Goal: Communication & Community: Answer question/provide support

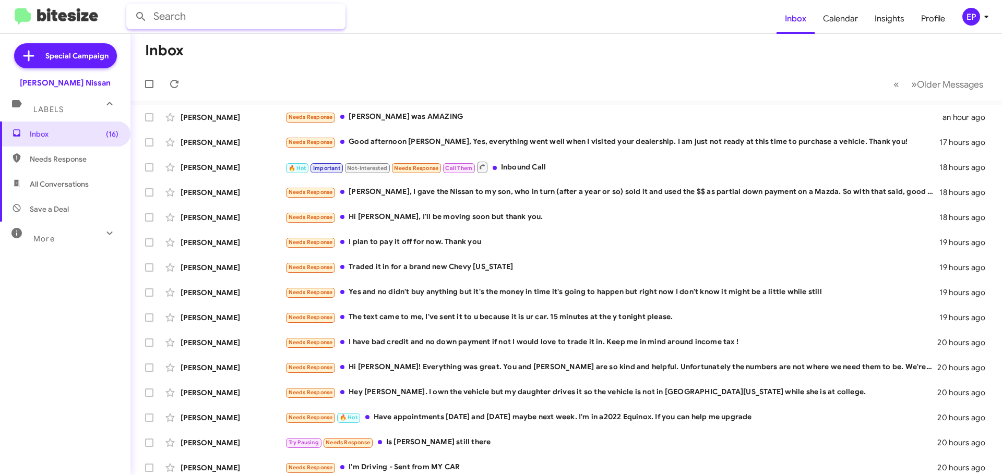
click at [218, 22] on input "text" at bounding box center [235, 16] width 219 height 25
type input "[PERSON_NAME]"
click at [130, 6] on button at bounding box center [140, 16] width 21 height 21
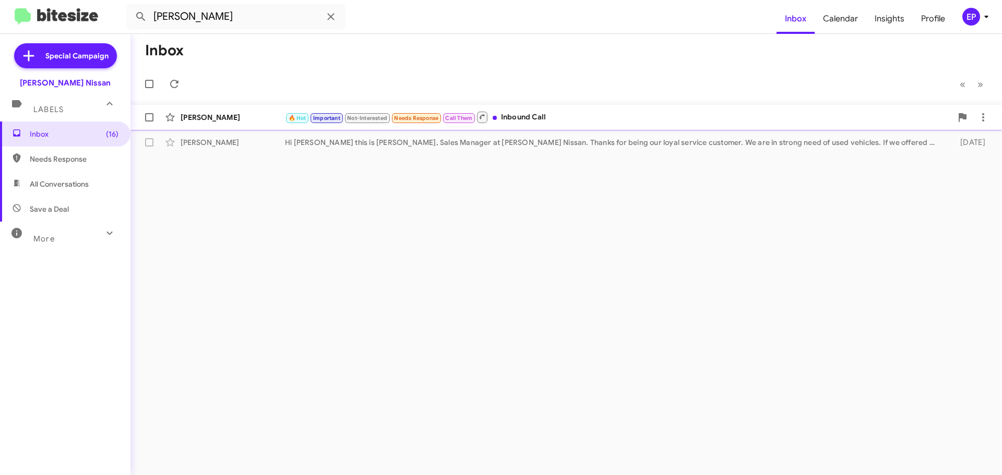
click at [535, 121] on div "🔥 Hot Important Not-Interested Needs Response Call Them Inbound Call" at bounding box center [618, 117] width 667 height 13
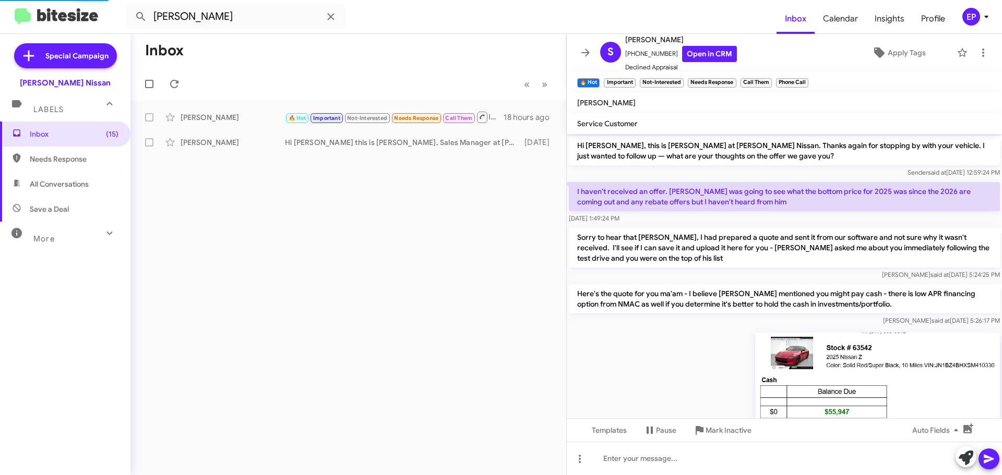
scroll to position [404, 0]
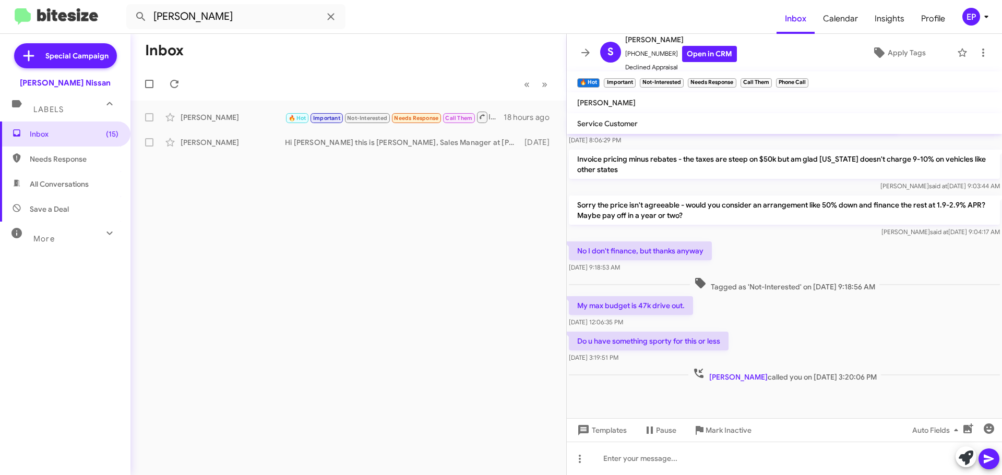
click at [843, 346] on div "Do u have something sporty for this or less [DATE] 3:19:51 PM" at bounding box center [784, 347] width 435 height 35
click at [796, 260] on div "No I don't finance, but thanks anyway [DATE] 9:18:53 AM" at bounding box center [784, 257] width 435 height 35
click at [71, 145] on span "Inbox (15)" at bounding box center [65, 134] width 130 height 25
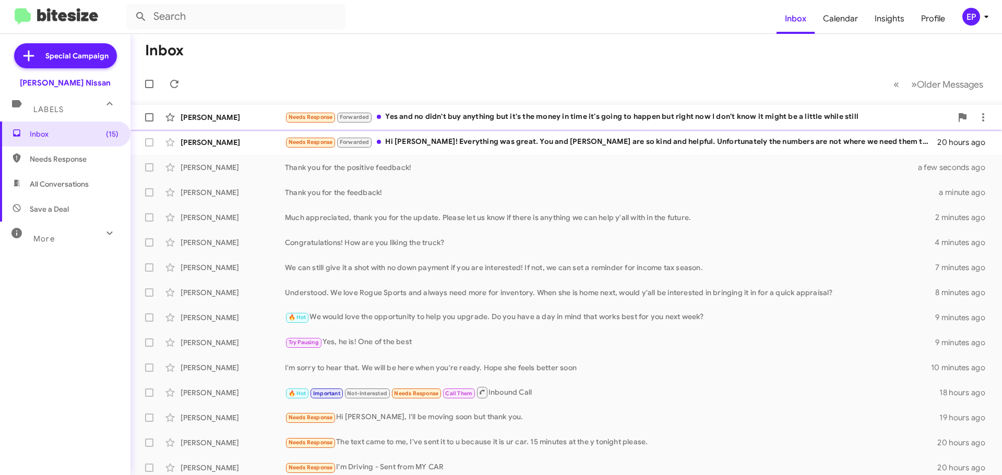
click at [453, 118] on div "Needs Response Forwarded Yes and no didn't buy anything but it's the money in t…" at bounding box center [618, 117] width 667 height 12
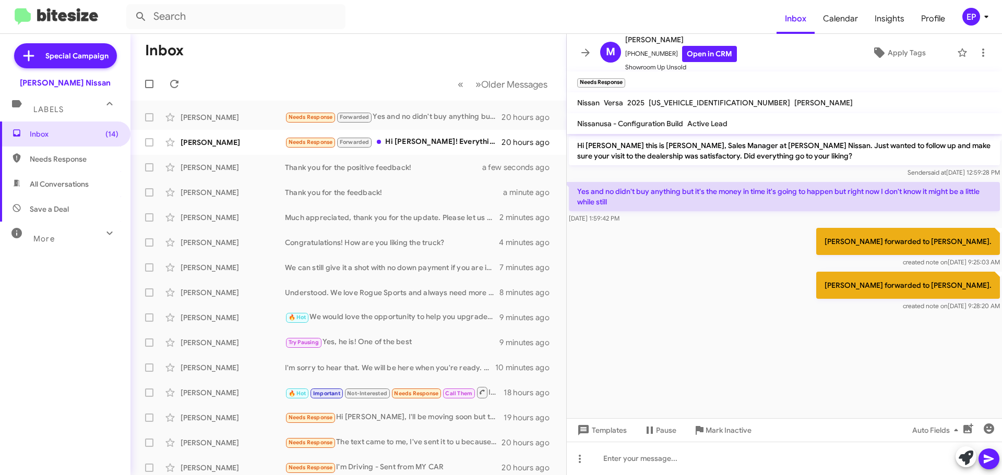
click at [735, 288] on div "[PERSON_NAME] forwarded to [PERSON_NAME]. created note on [DATE] 9:28:20 AM" at bounding box center [784, 292] width 435 height 44
click at [732, 300] on div "[PERSON_NAME] forwarded to [PERSON_NAME]. created note on [DATE] 9:28:20 AM" at bounding box center [784, 292] width 435 height 44
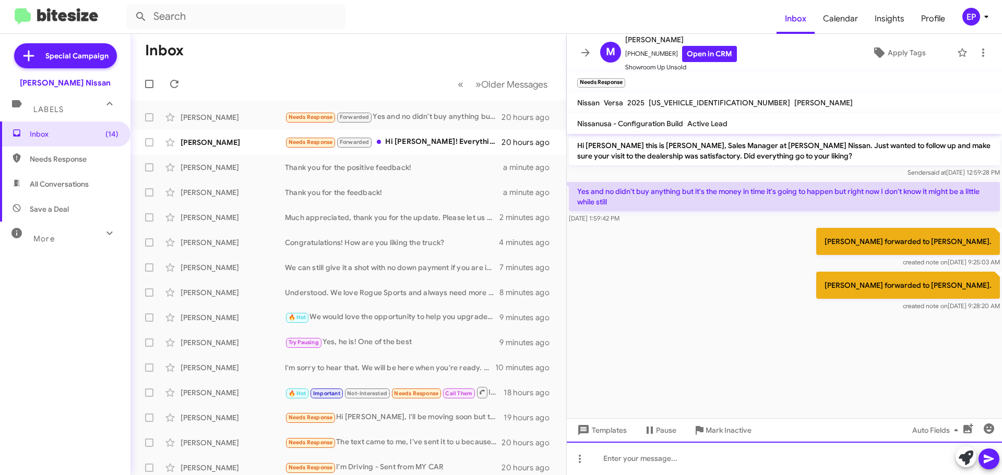
click at [683, 464] on div at bounding box center [784, 458] width 435 height 33
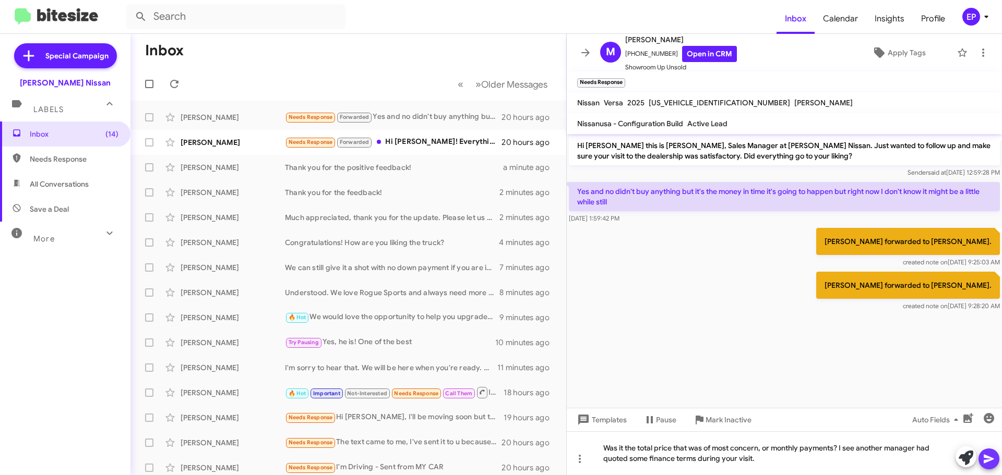
click at [989, 464] on icon at bounding box center [989, 459] width 13 height 13
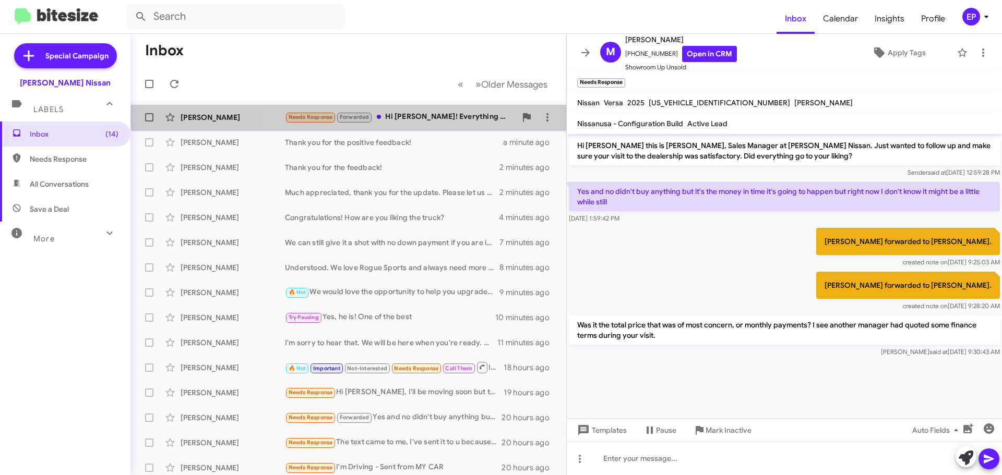
click at [435, 117] on div "Needs Response Forwarded Hi [PERSON_NAME]! Everything was great. You and [PERSO…" at bounding box center [400, 117] width 231 height 12
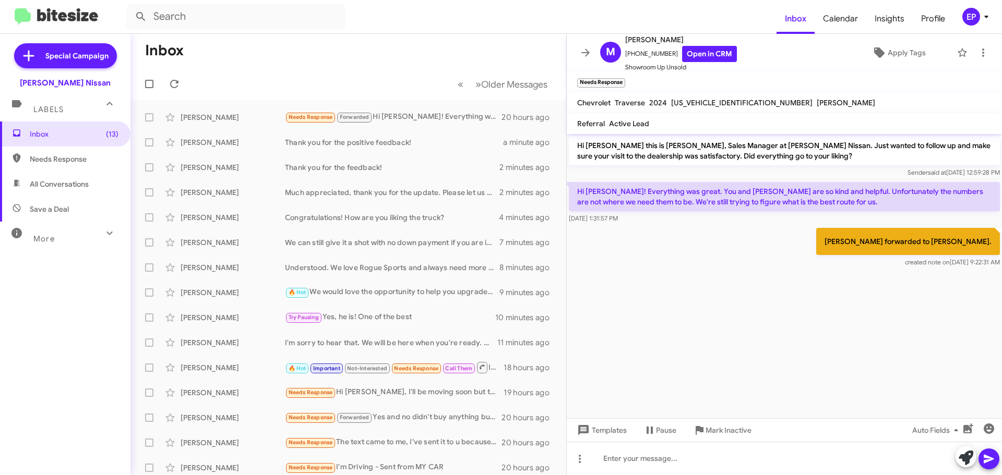
click at [660, 234] on div "[PERSON_NAME] forwarded to [PERSON_NAME]. created note on [DATE] 9:22:31 AM" at bounding box center [784, 248] width 435 height 44
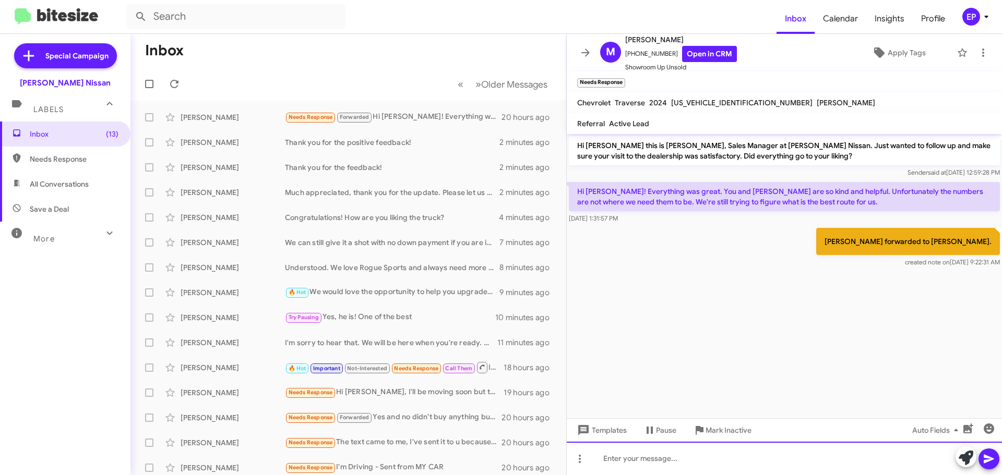
click at [762, 451] on div at bounding box center [784, 458] width 435 height 33
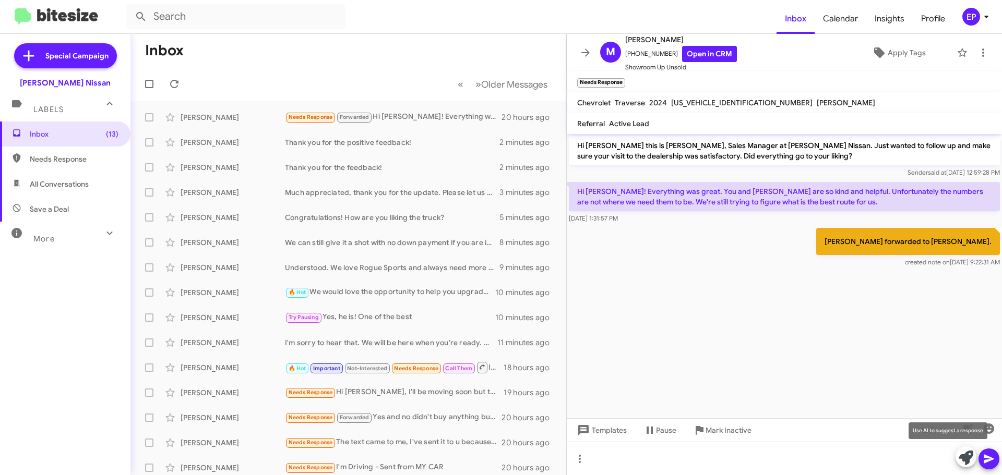
click at [970, 461] on icon at bounding box center [966, 458] width 15 height 15
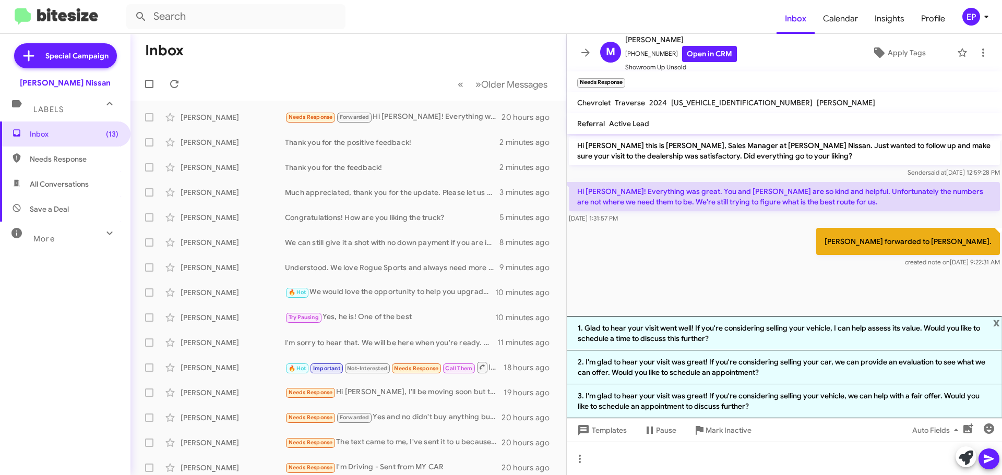
click at [729, 293] on cdk-virtual-scroll-viewport "Hi [PERSON_NAME] this is [PERSON_NAME], Sales Manager at [PERSON_NAME] Nissan. …" at bounding box center [784, 225] width 435 height 182
click at [997, 319] on span "x" at bounding box center [996, 322] width 7 height 13
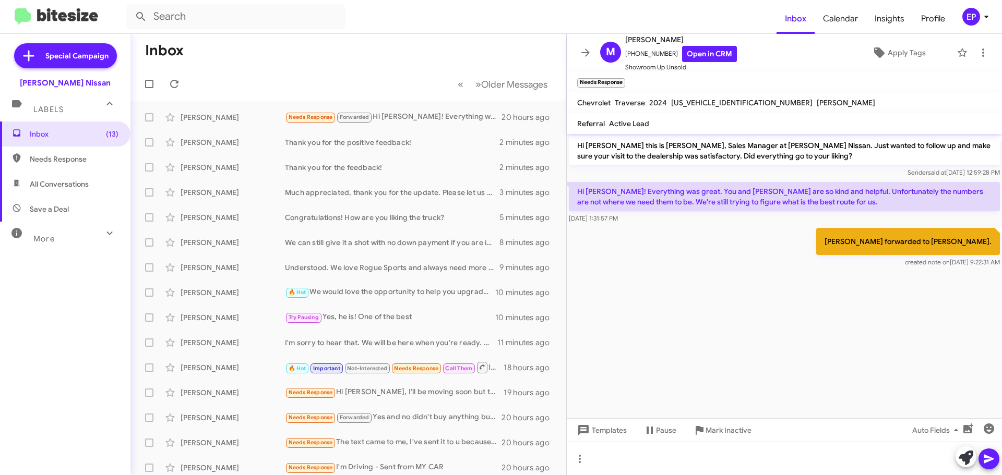
click at [728, 286] on cdk-virtual-scroll-viewport "Hi [PERSON_NAME] this is [PERSON_NAME], Sales Manager at [PERSON_NAME] Nissan. …" at bounding box center [784, 276] width 435 height 284
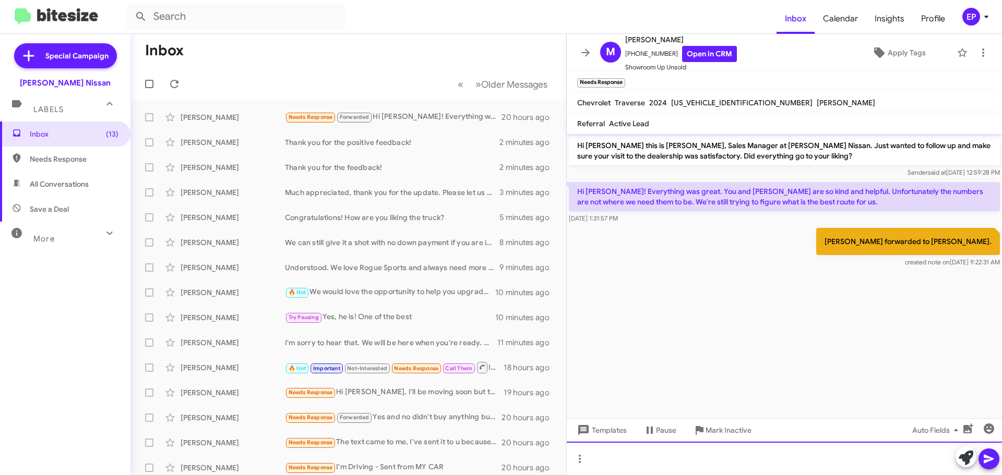
click at [614, 461] on div at bounding box center [784, 458] width 435 height 33
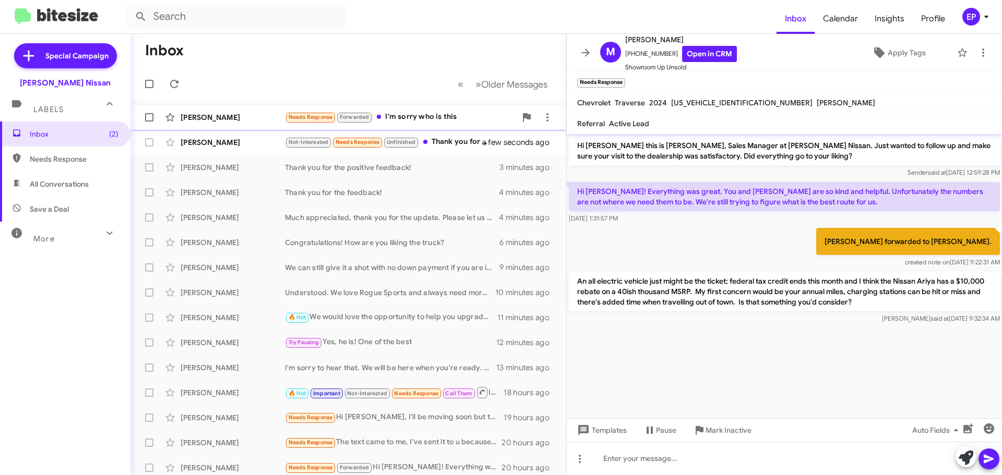
click at [417, 118] on div "Needs Response Forwarded I'm sorry who is this" at bounding box center [400, 117] width 231 height 12
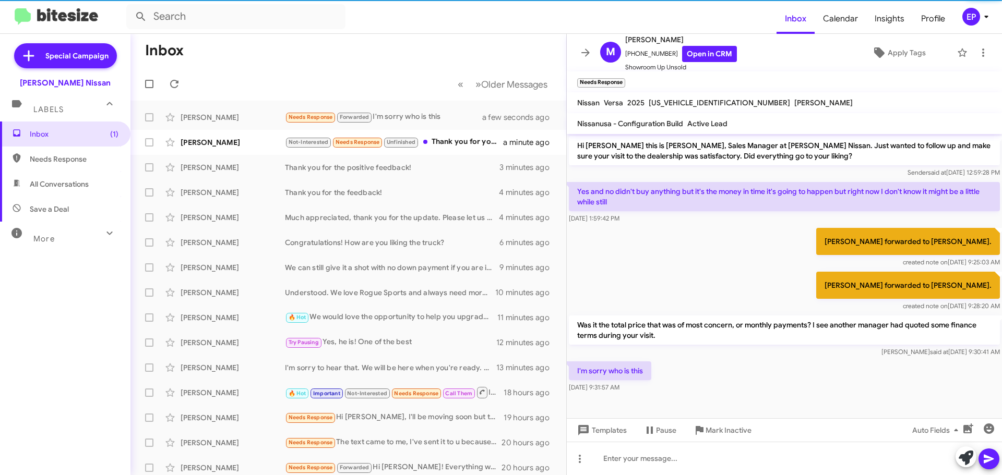
click at [735, 268] on div "[PERSON_NAME] forwarded to [PERSON_NAME]. created note on [DATE] 9:25:03 AM" at bounding box center [784, 248] width 435 height 44
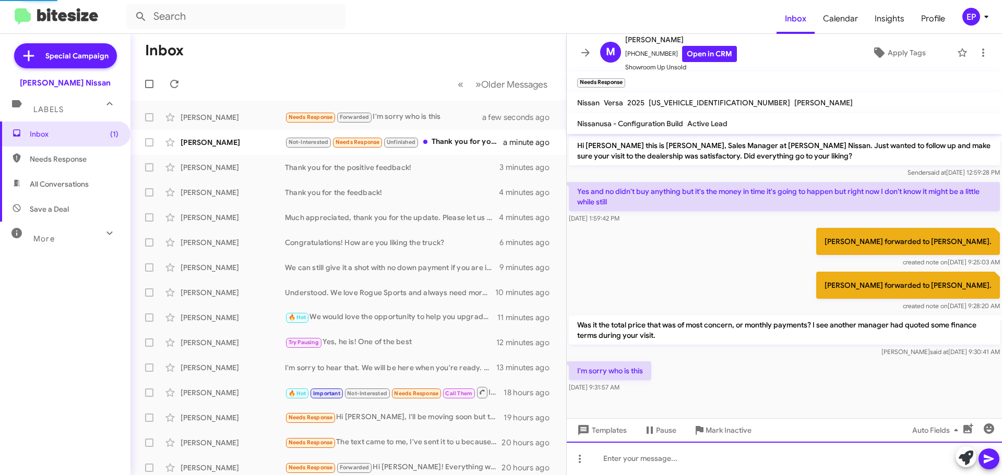
click at [702, 467] on div at bounding box center [784, 458] width 435 height 33
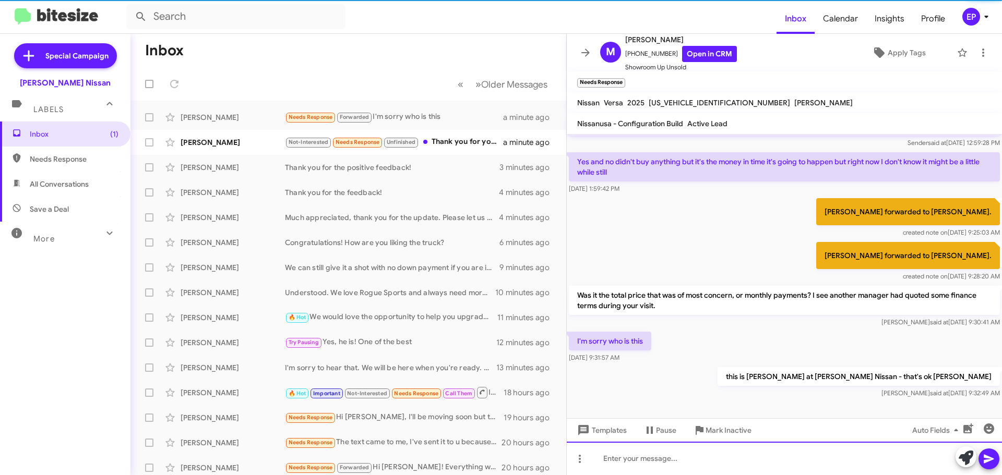
scroll to position [30, 0]
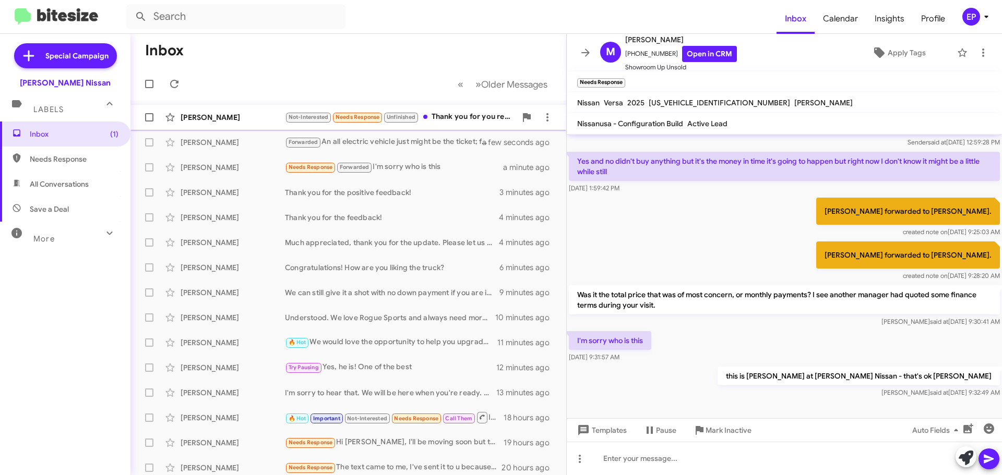
click at [445, 113] on div "Not-Interested Needs Response Unfinished Thank you for you response, and thank …" at bounding box center [400, 117] width 231 height 12
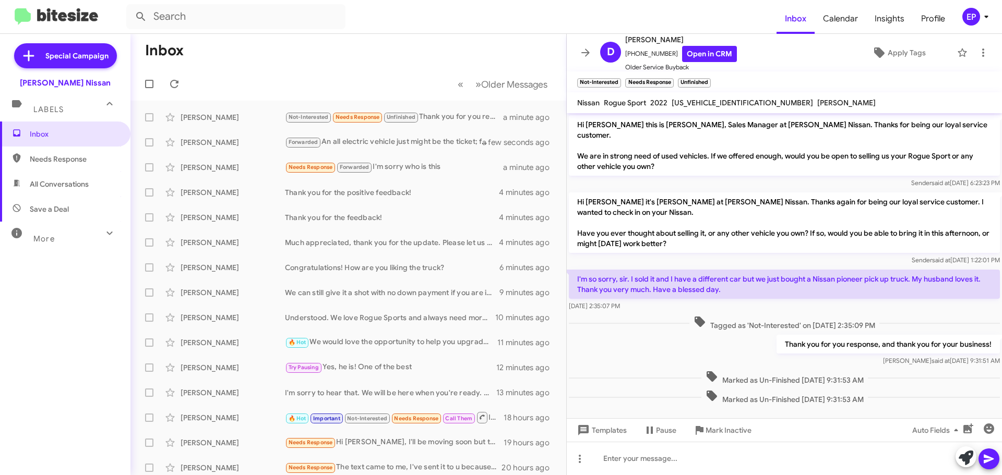
click at [642, 343] on div "Thank you for you response, and thank you for your business! [PERSON_NAME] said…" at bounding box center [784, 350] width 435 height 35
click at [696, 58] on link "Open in CRM" at bounding box center [709, 54] width 55 height 16
click at [99, 184] on span "All Conversations" at bounding box center [65, 184] width 130 height 25
type input "in:all-conversations"
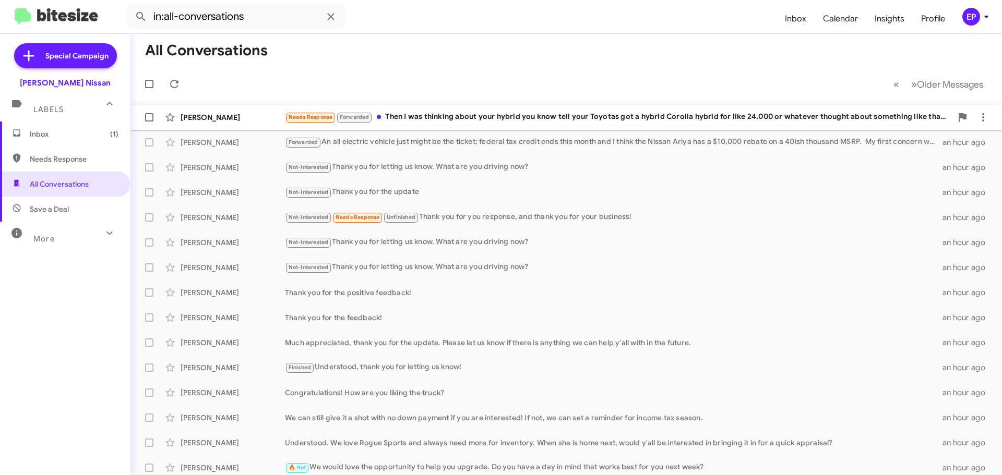
click at [448, 121] on div "Needs Response Forwarded Then I was thinking about your hybrid you know tell yo…" at bounding box center [618, 117] width 667 height 12
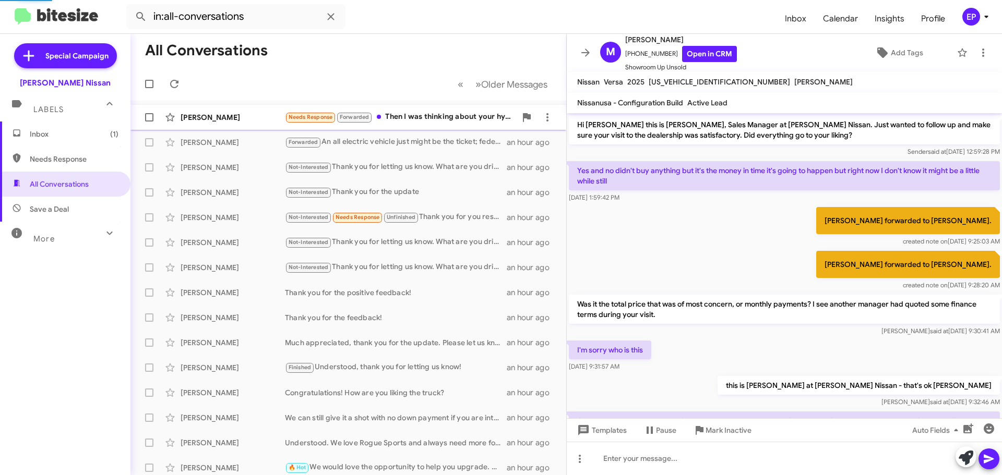
scroll to position [153, 0]
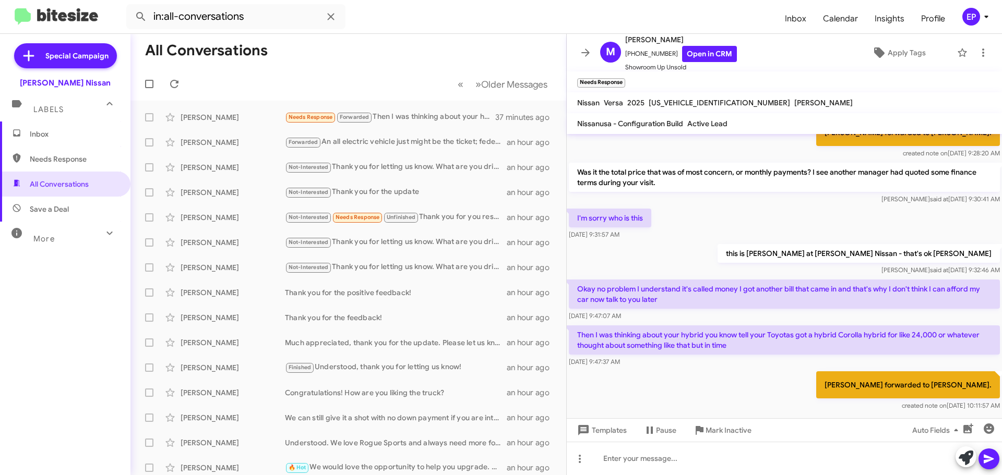
click at [739, 395] on div "[PERSON_NAME] forwarded to [PERSON_NAME]. created note on [DATE] 10:11:57 AM" at bounding box center [784, 392] width 435 height 44
click at [739, 388] on div "[PERSON_NAME] forwarded to [PERSON_NAME]. created note on [DATE] 10:11:57 AM" at bounding box center [784, 392] width 435 height 44
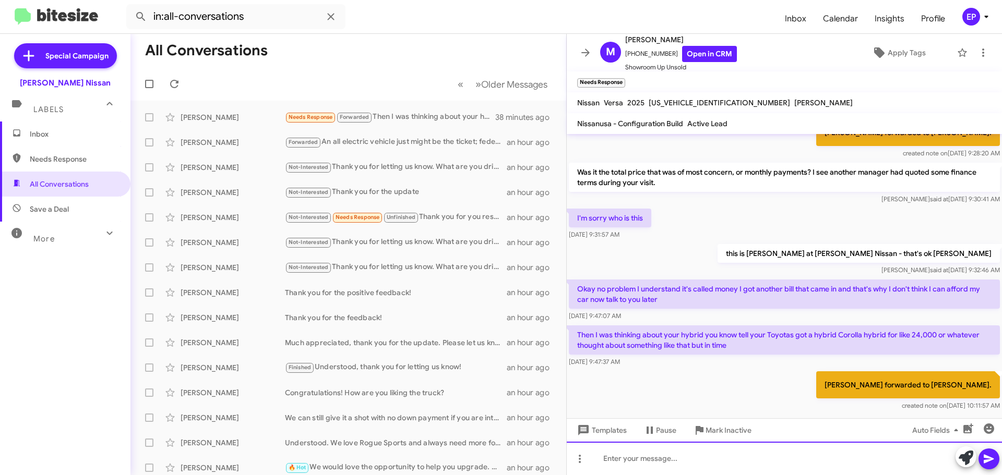
click at [677, 460] on div at bounding box center [784, 458] width 435 height 33
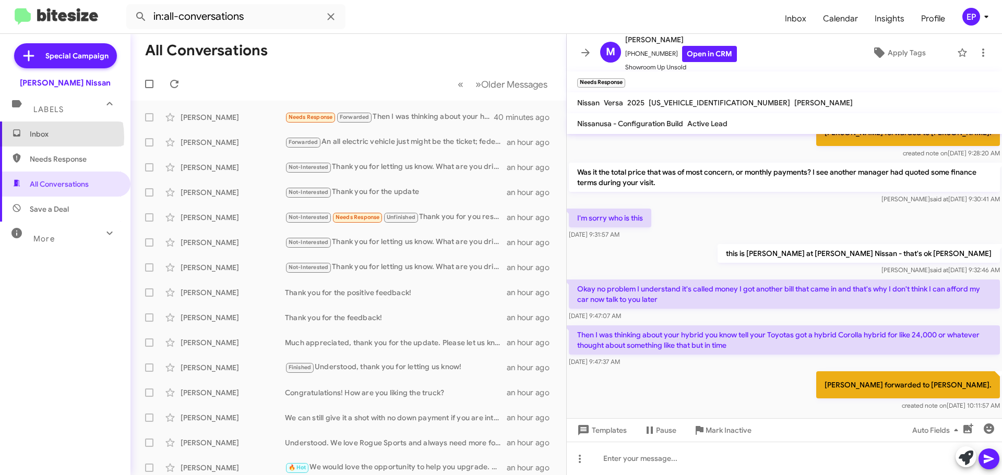
click at [42, 137] on span "Inbox" at bounding box center [74, 134] width 89 height 10
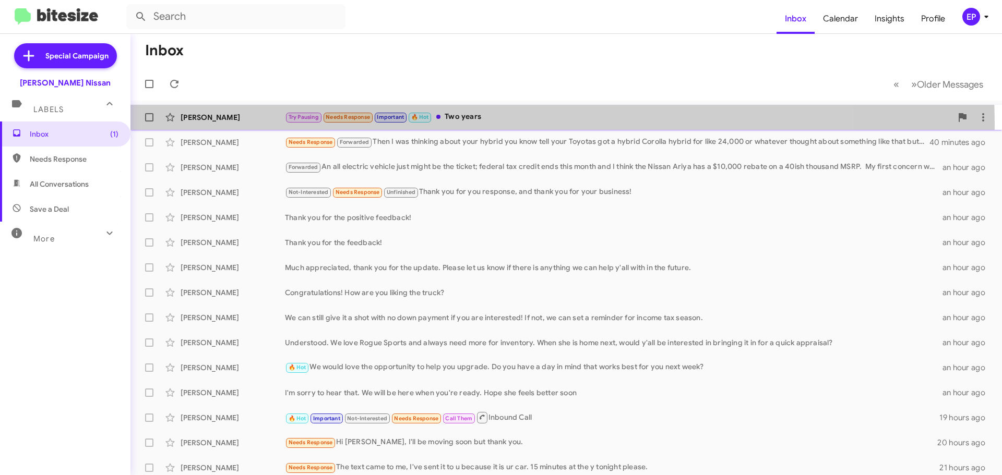
click at [460, 125] on div "[PERSON_NAME] Try Pausing Needs Response Important 🔥 Hot [DATE]" at bounding box center [566, 117] width 855 height 21
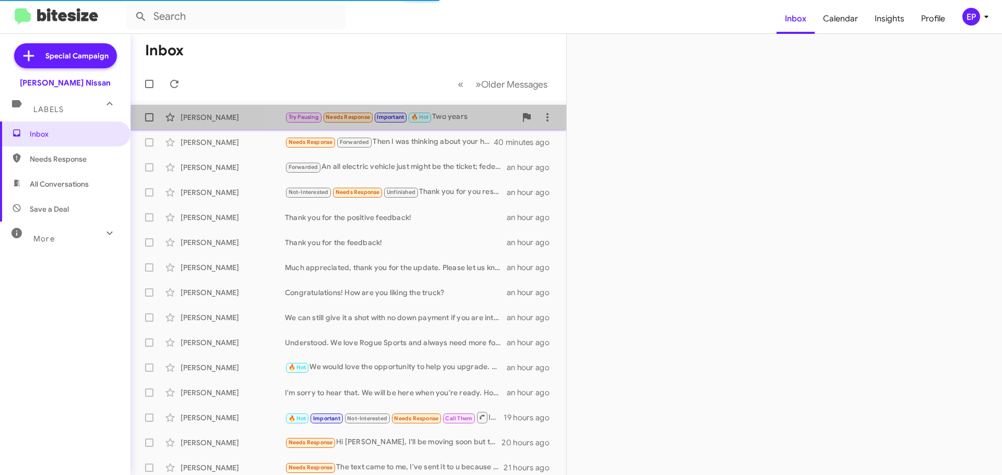
click at [455, 117] on div "Try Pausing Needs Response Important 🔥 Hot Two years" at bounding box center [400, 117] width 231 height 12
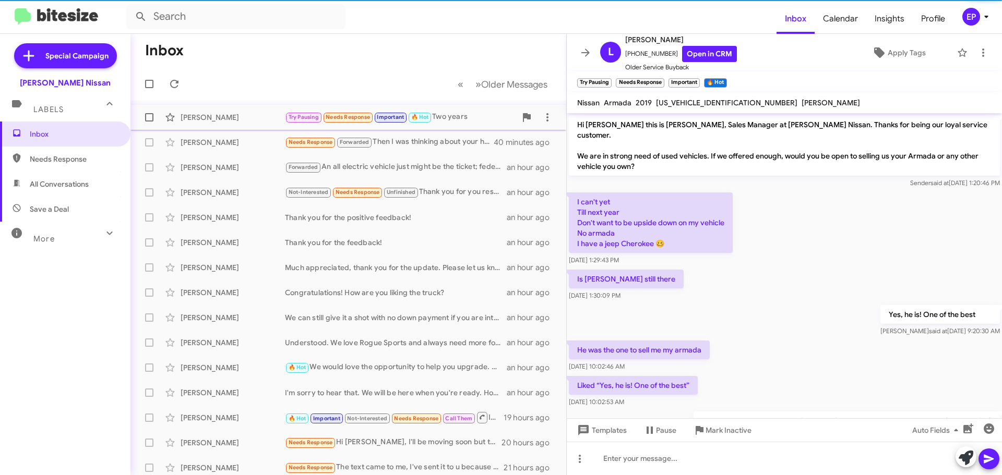
scroll to position [73, 0]
